Goal: Task Accomplishment & Management: Manage account settings

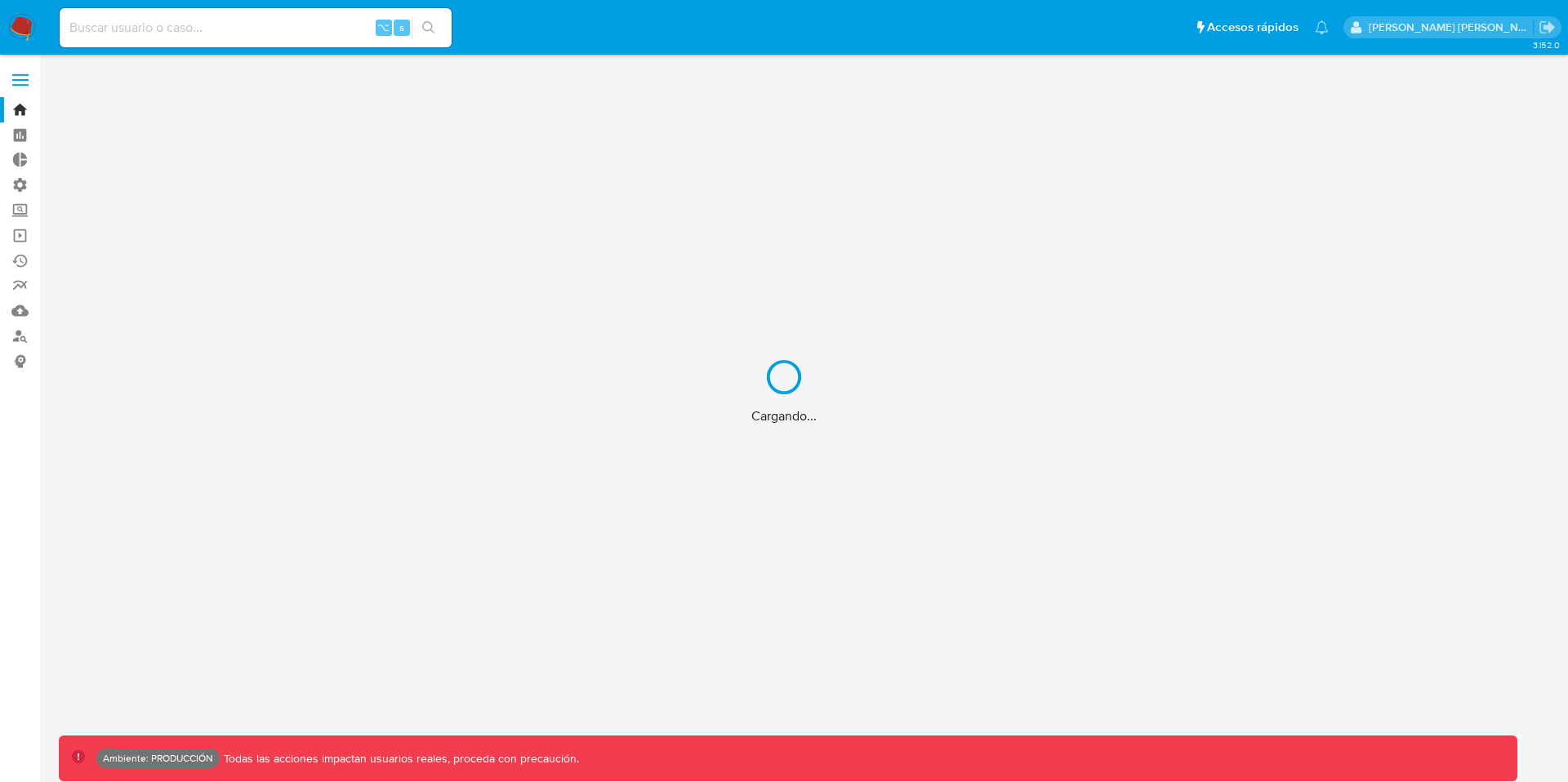
click at [20, 78] on div "Cargando..." at bounding box center [784, 391] width 1568 height 782
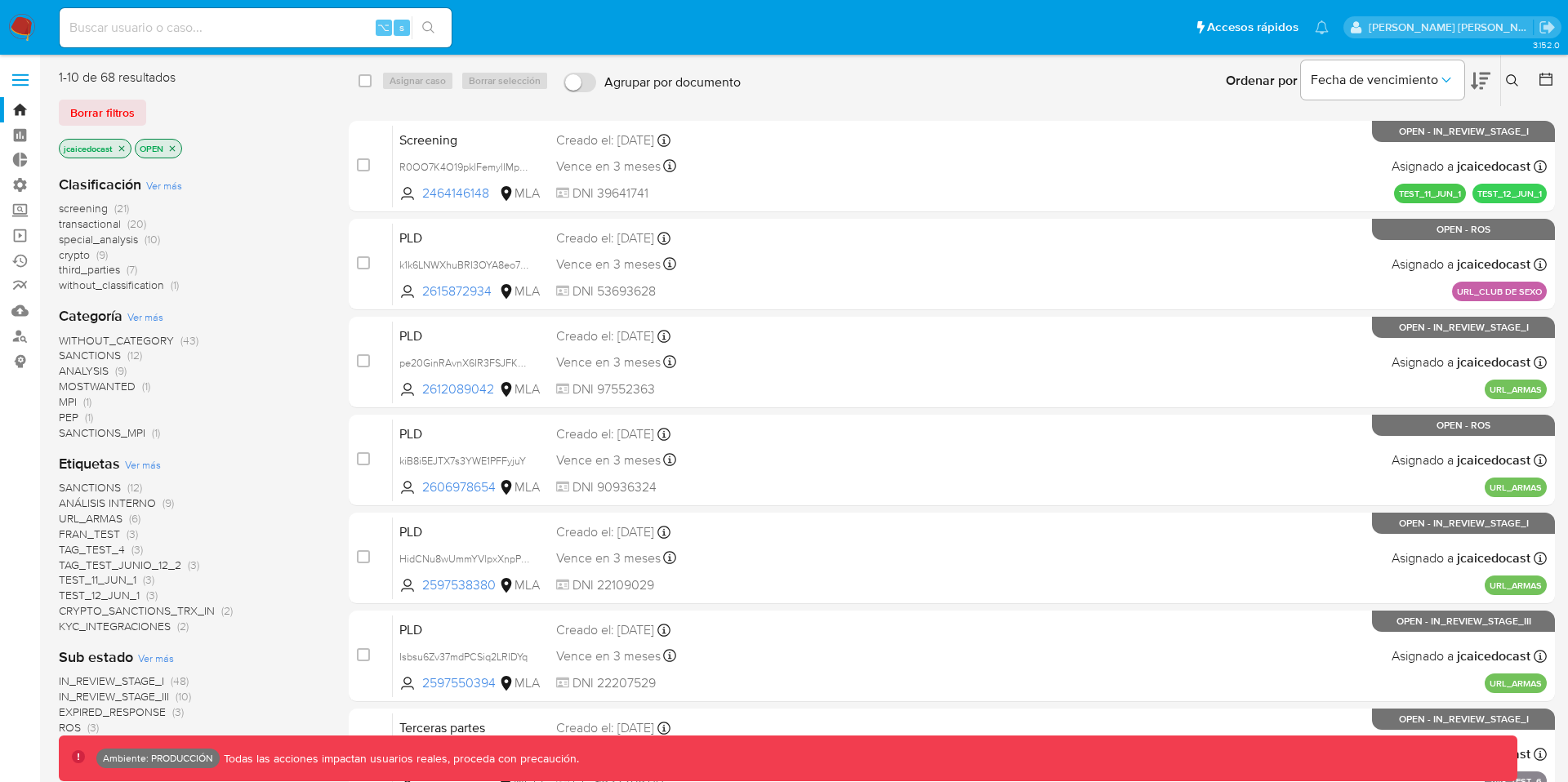
click at [24, 81] on span at bounding box center [20, 80] width 16 height 3
click at [0, 0] on input "checkbox" at bounding box center [0, 0] width 0 height 0
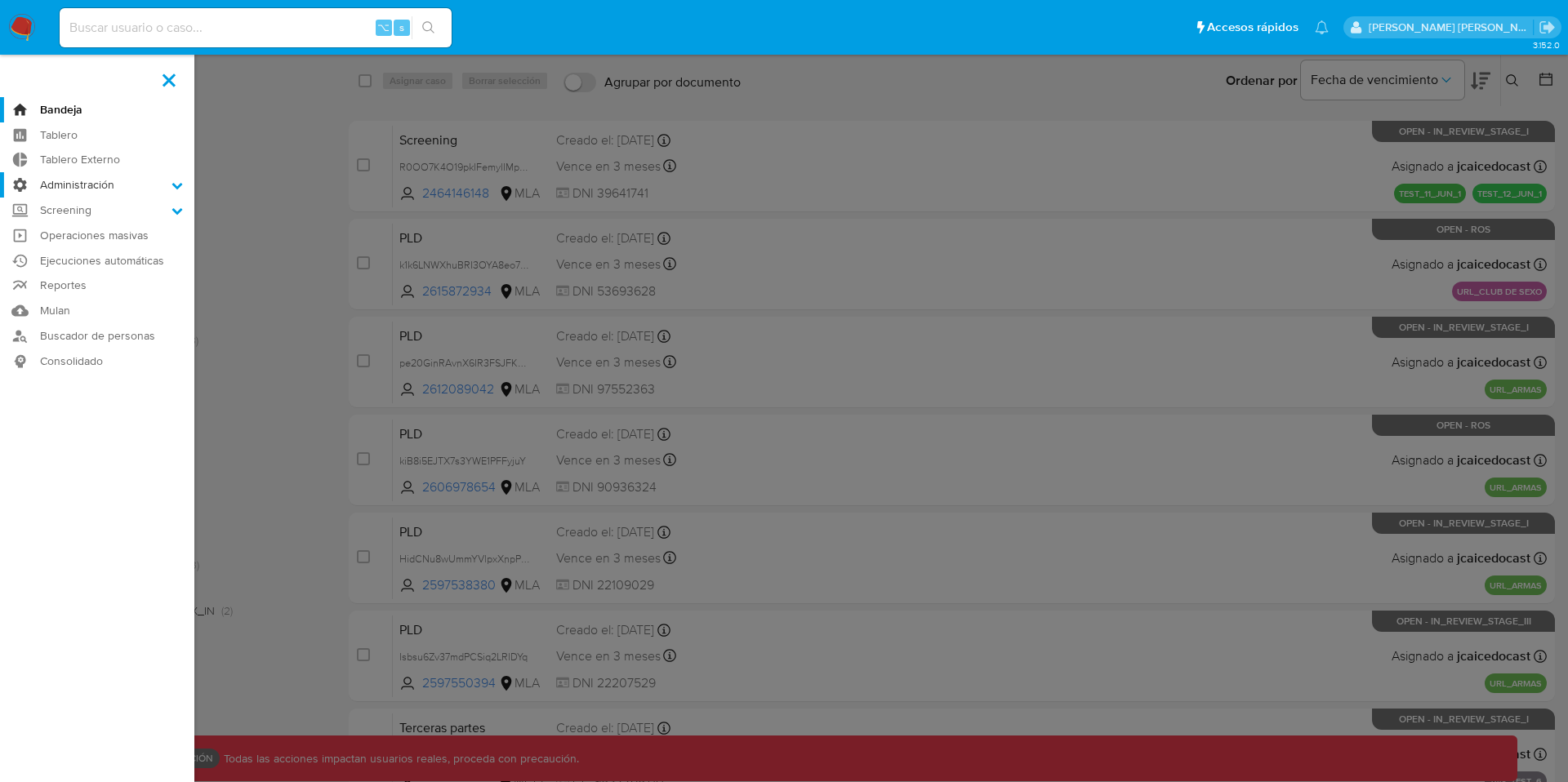
click at [68, 186] on label "Administración" at bounding box center [97, 185] width 195 height 25
click at [0, 0] on input "Administración" at bounding box center [0, 0] width 0 height 0
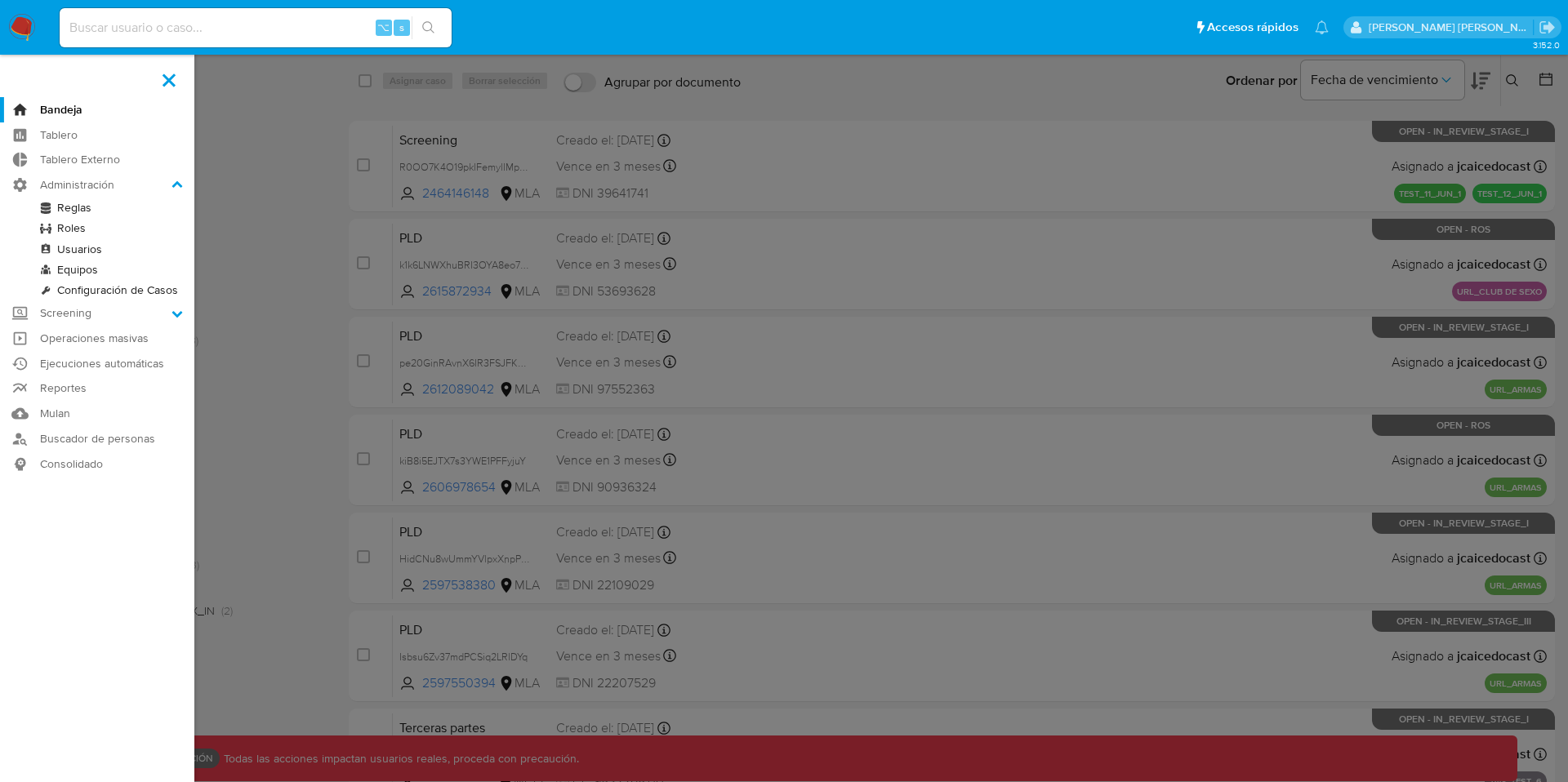
click at [80, 252] on link "Usuarios" at bounding box center [97, 249] width 195 height 20
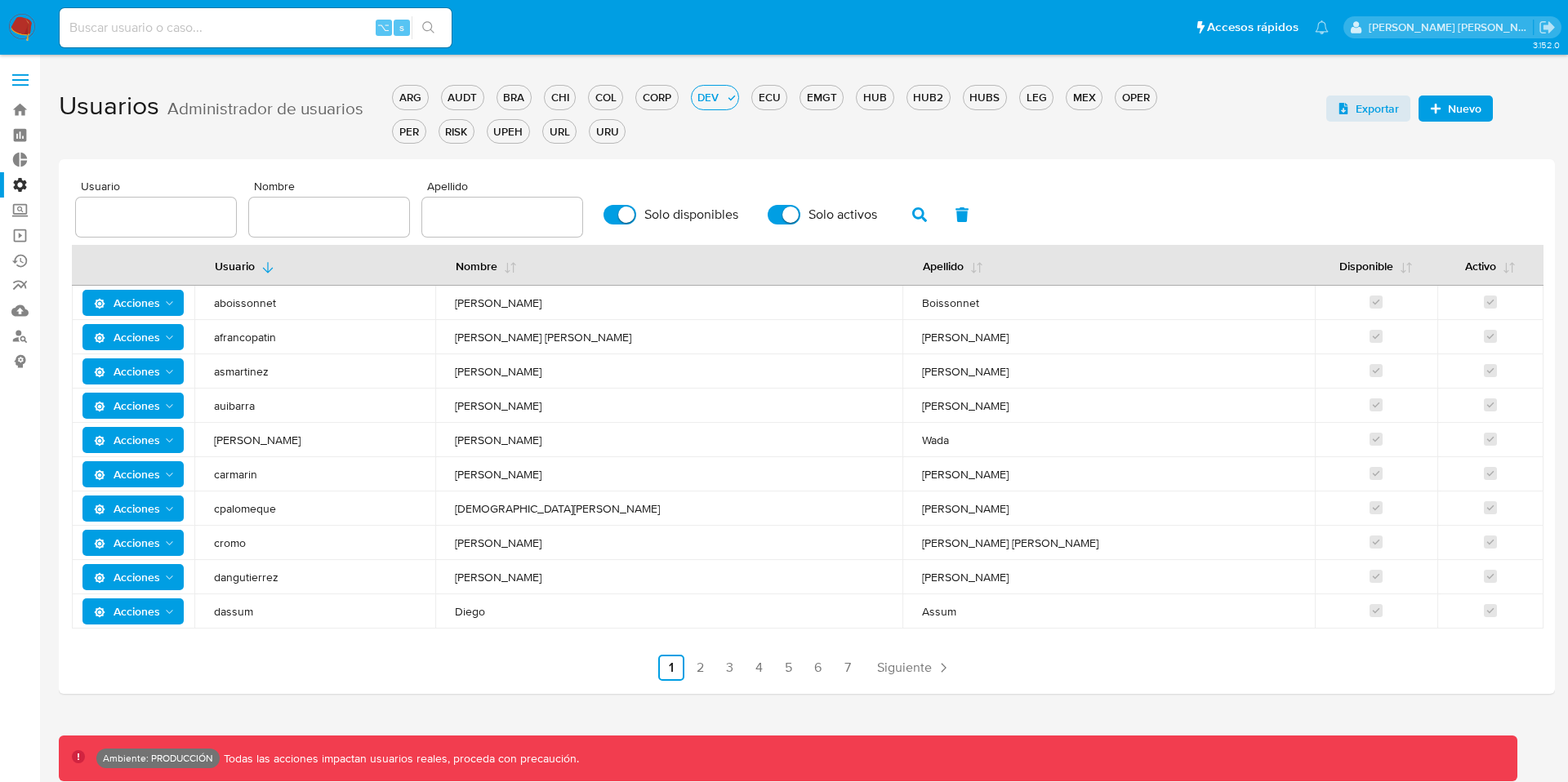
click at [20, 76] on span at bounding box center [20, 75] width 16 height 3
click at [0, 0] on input "checkbox" at bounding box center [0, 0] width 0 height 0
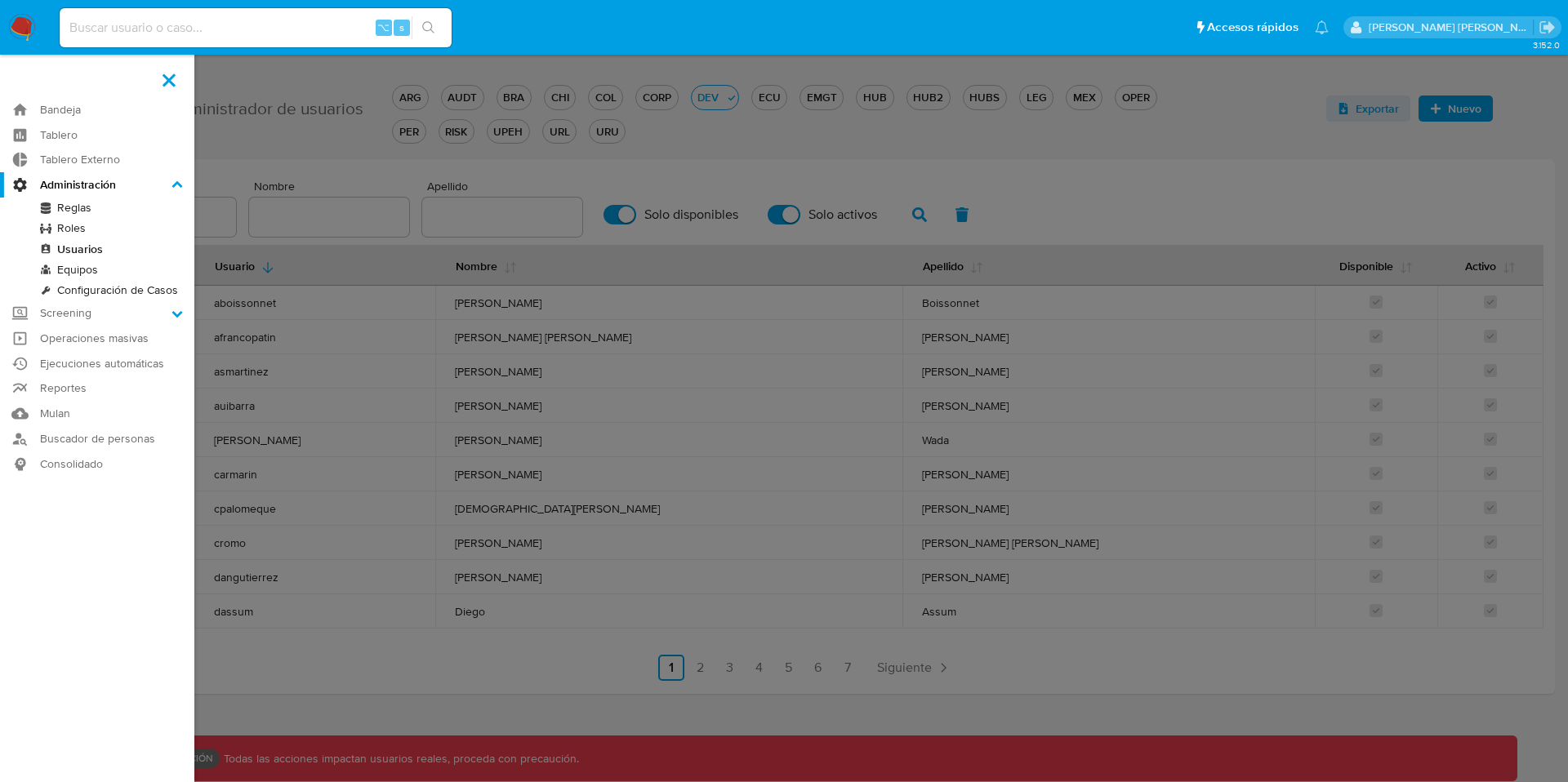
click at [67, 221] on link "Roles" at bounding box center [97, 227] width 195 height 20
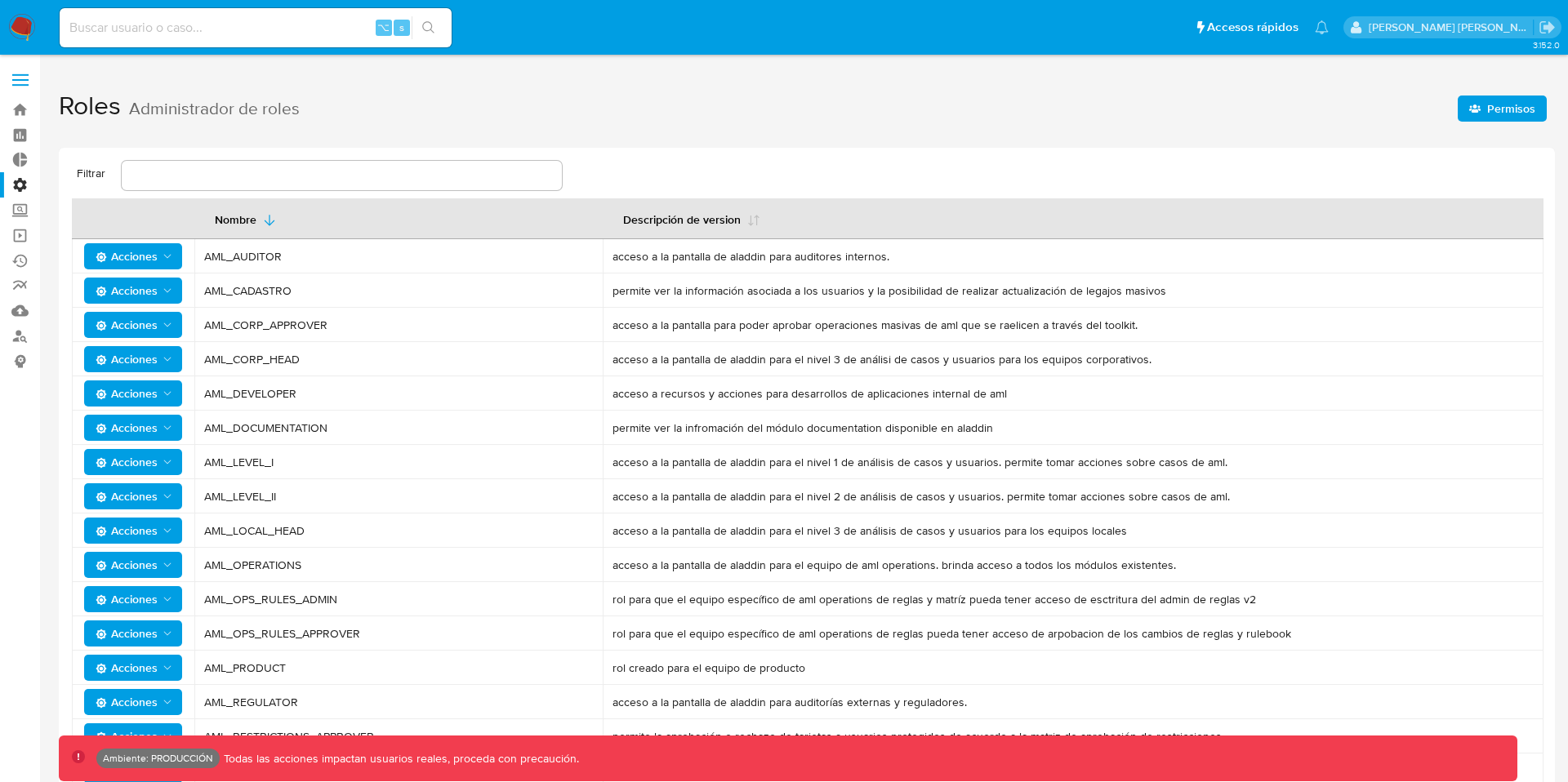
click at [1515, 108] on span "Permisos" at bounding box center [1511, 108] width 48 height 26
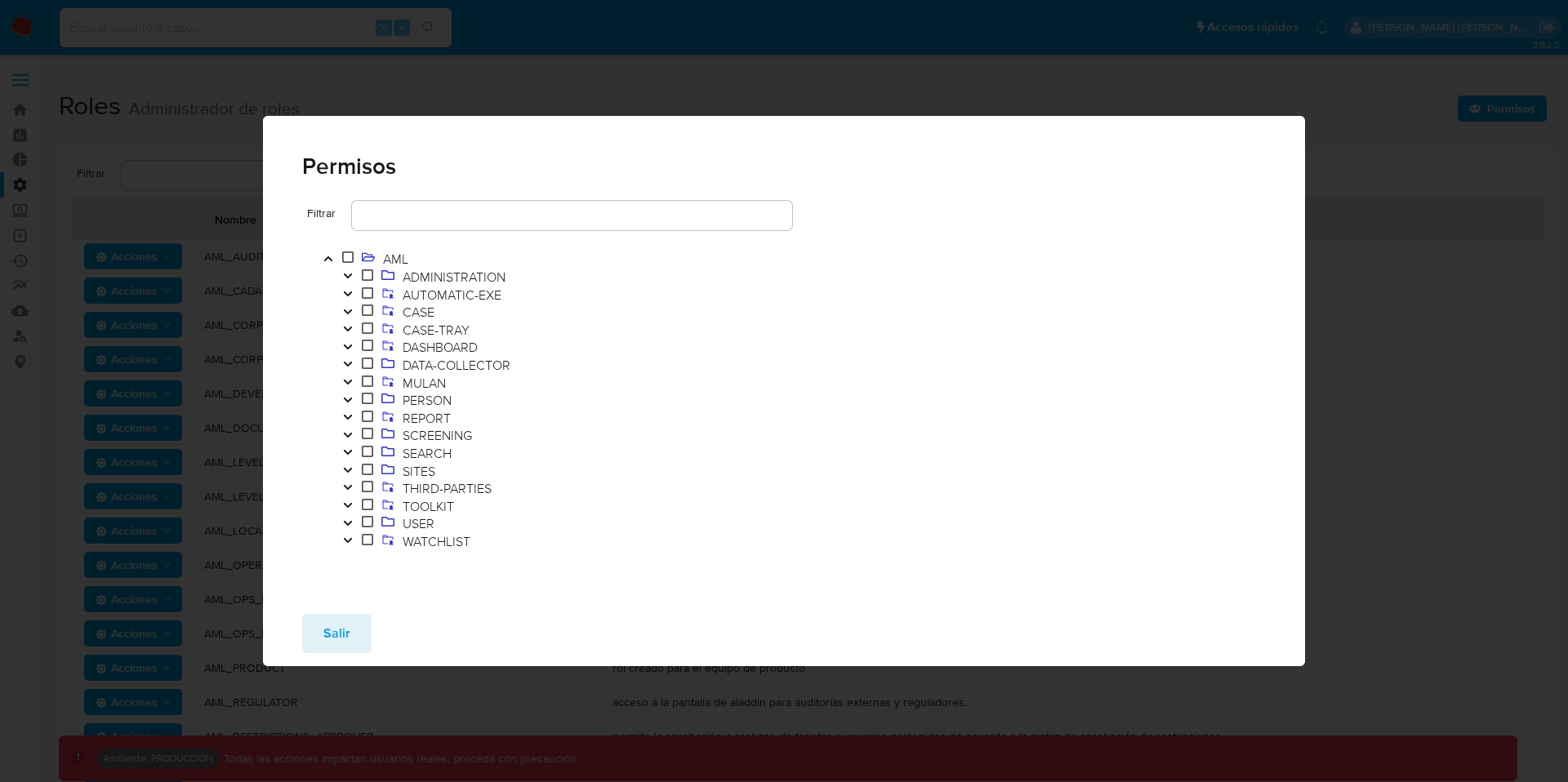
click at [344, 315] on icon "Toggle" at bounding box center [348, 311] width 12 height 10
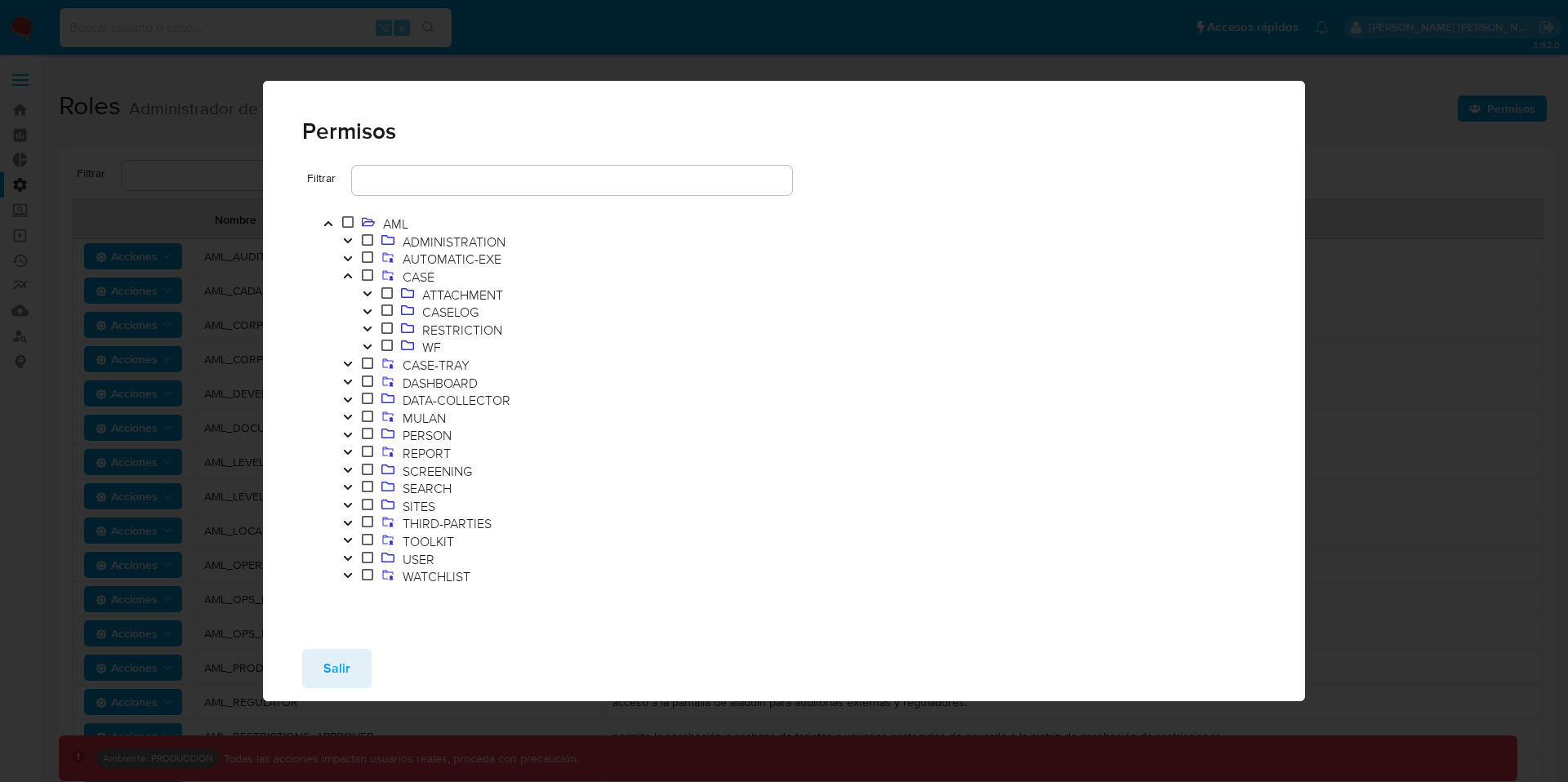
click at [366, 342] on icon "Toggle" at bounding box center [367, 347] width 12 height 10
